Goal: Task Accomplishment & Management: Manage account settings

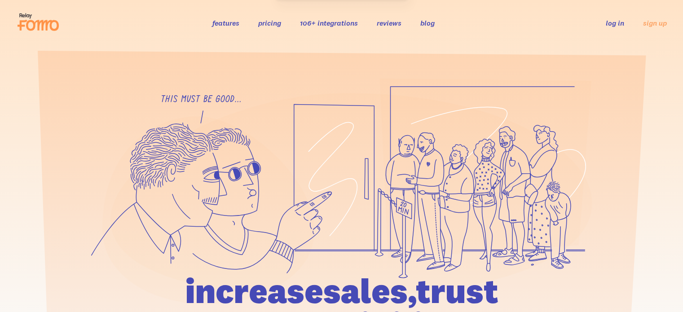
click at [614, 19] on link "log in" at bounding box center [615, 22] width 18 height 9
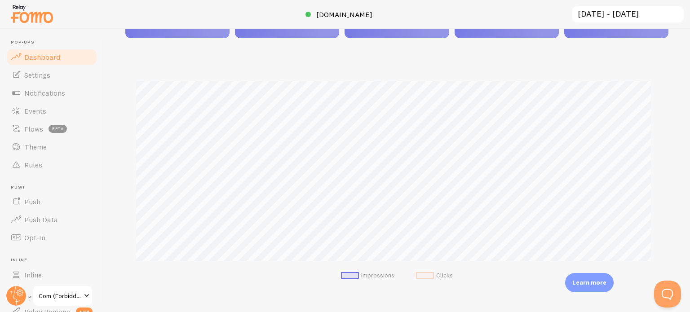
scroll to position [180, 0]
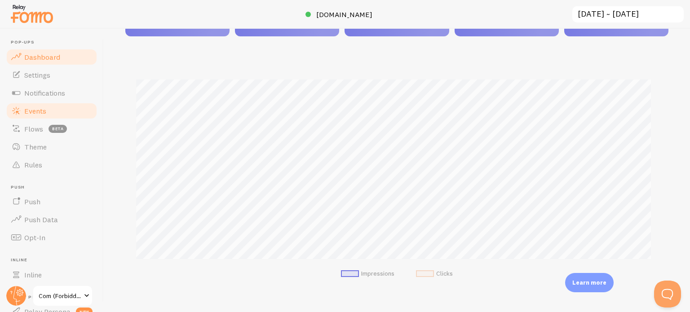
click at [57, 112] on link "Events" at bounding box center [51, 111] width 92 height 18
